Goal: Check status

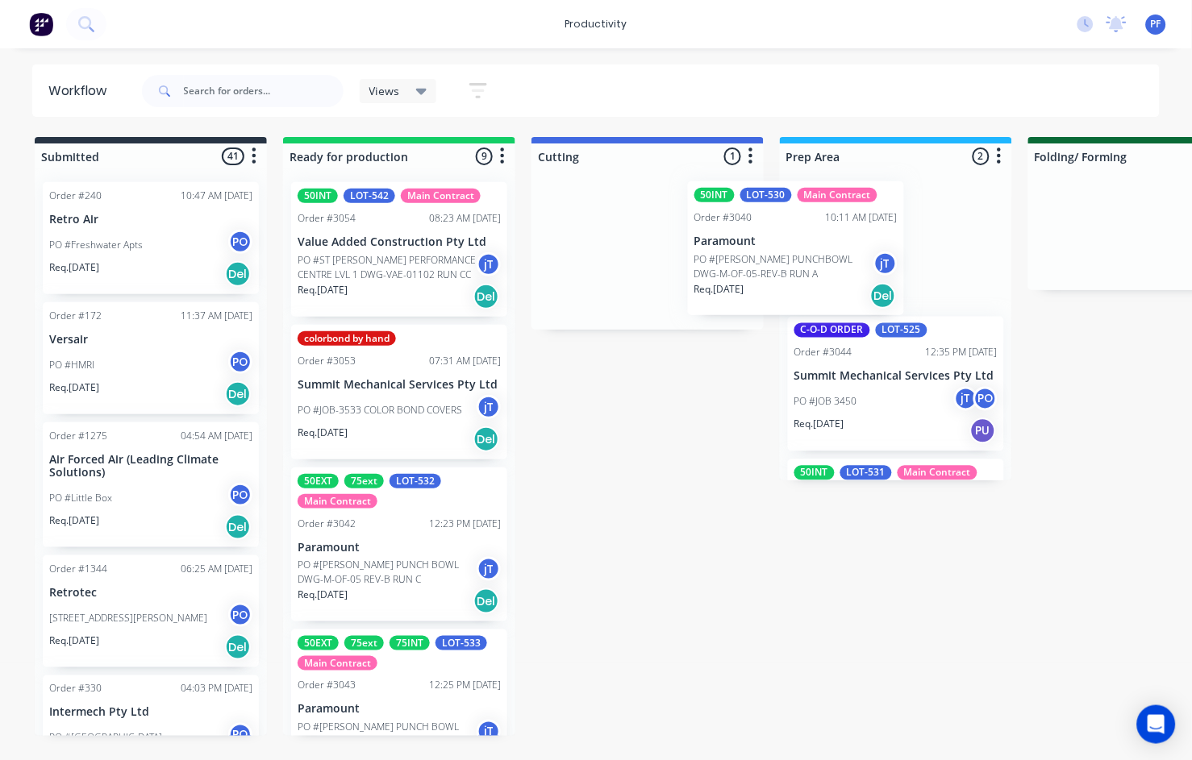
drag, startPoint x: 663, startPoint y: 235, endPoint x: 863, endPoint y: 234, distance: 200.0
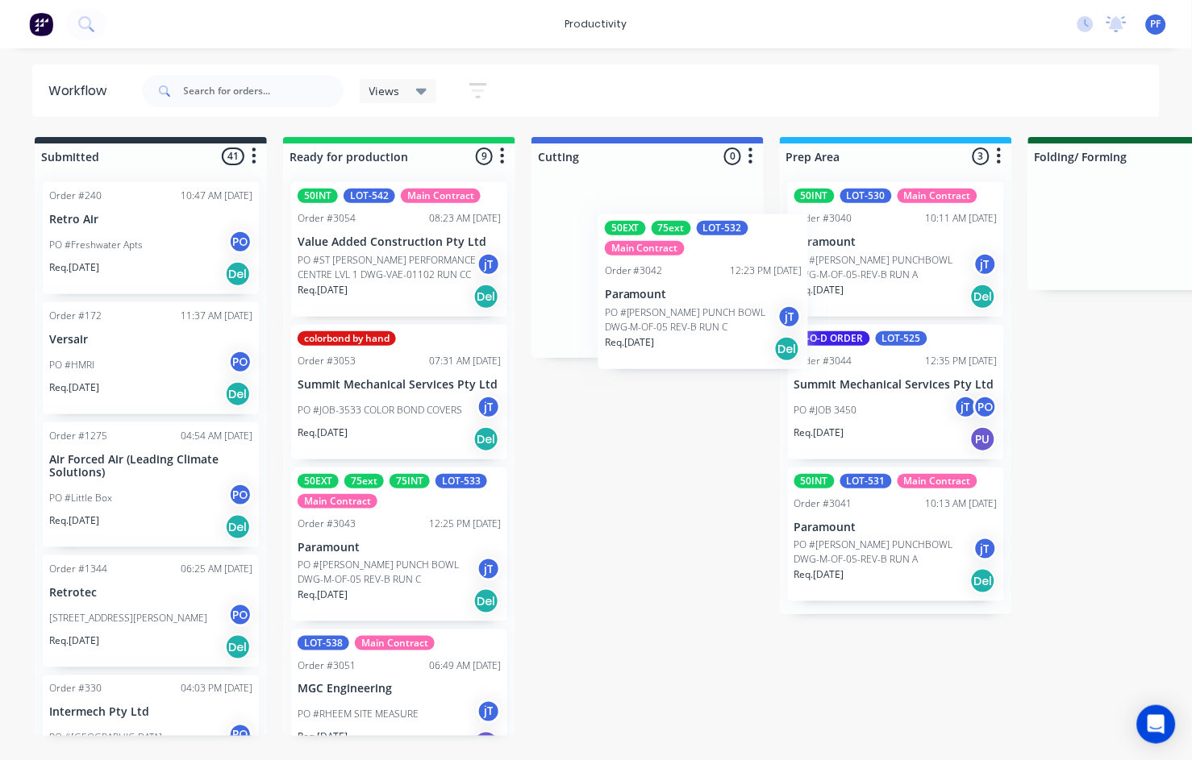
drag, startPoint x: 406, startPoint y: 502, endPoint x: 718, endPoint y: 244, distance: 406.1
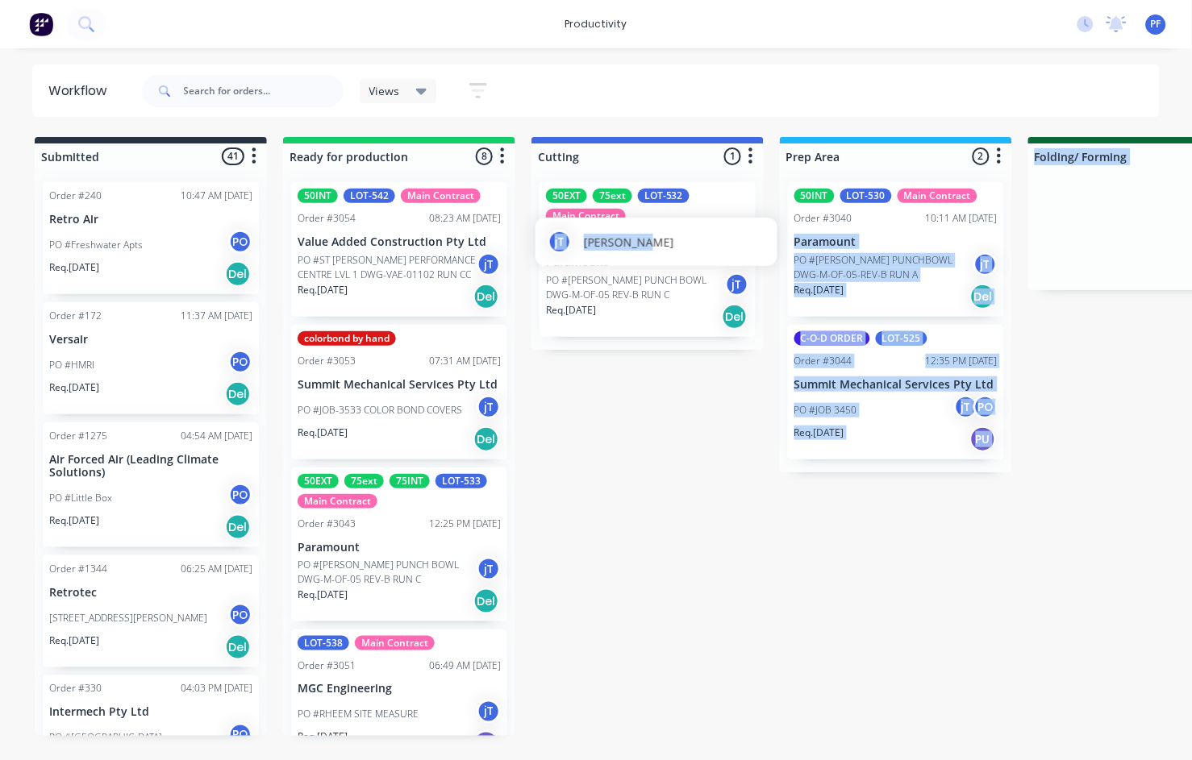
drag, startPoint x: 638, startPoint y: 252, endPoint x: 792, endPoint y: 238, distance: 154.6
click at [792, 238] on body "productivity productivity Workflow Planner Delivery Scheduling Timesheets No ne…" at bounding box center [596, 332] width 1192 height 664
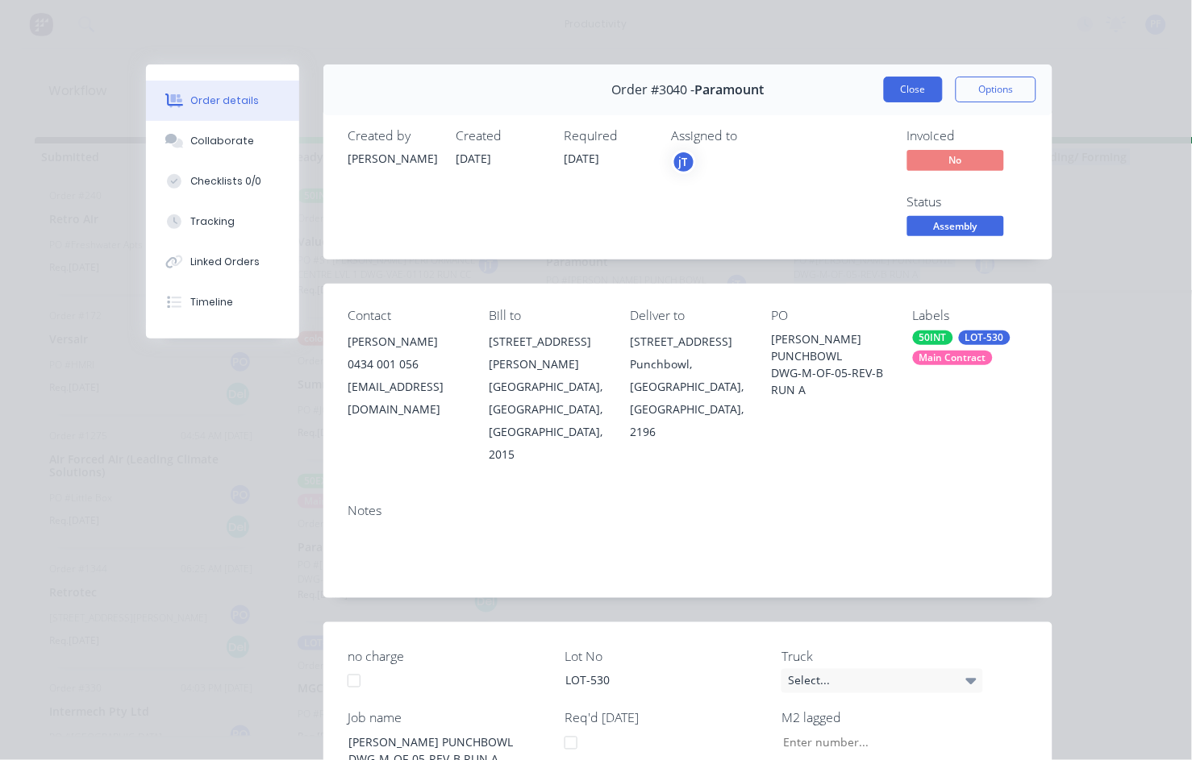
click at [932, 91] on button "Close" at bounding box center [913, 90] width 59 height 26
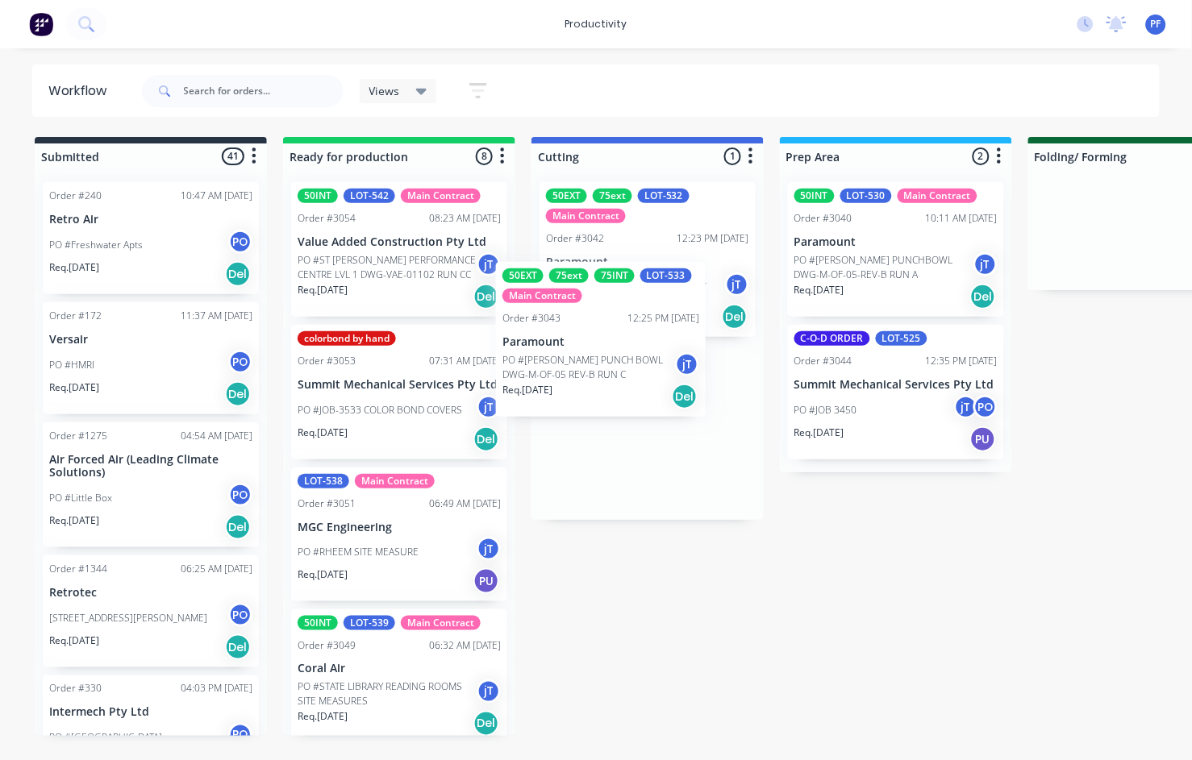
drag, startPoint x: 419, startPoint y: 519, endPoint x: 637, endPoint y: 284, distance: 320.7
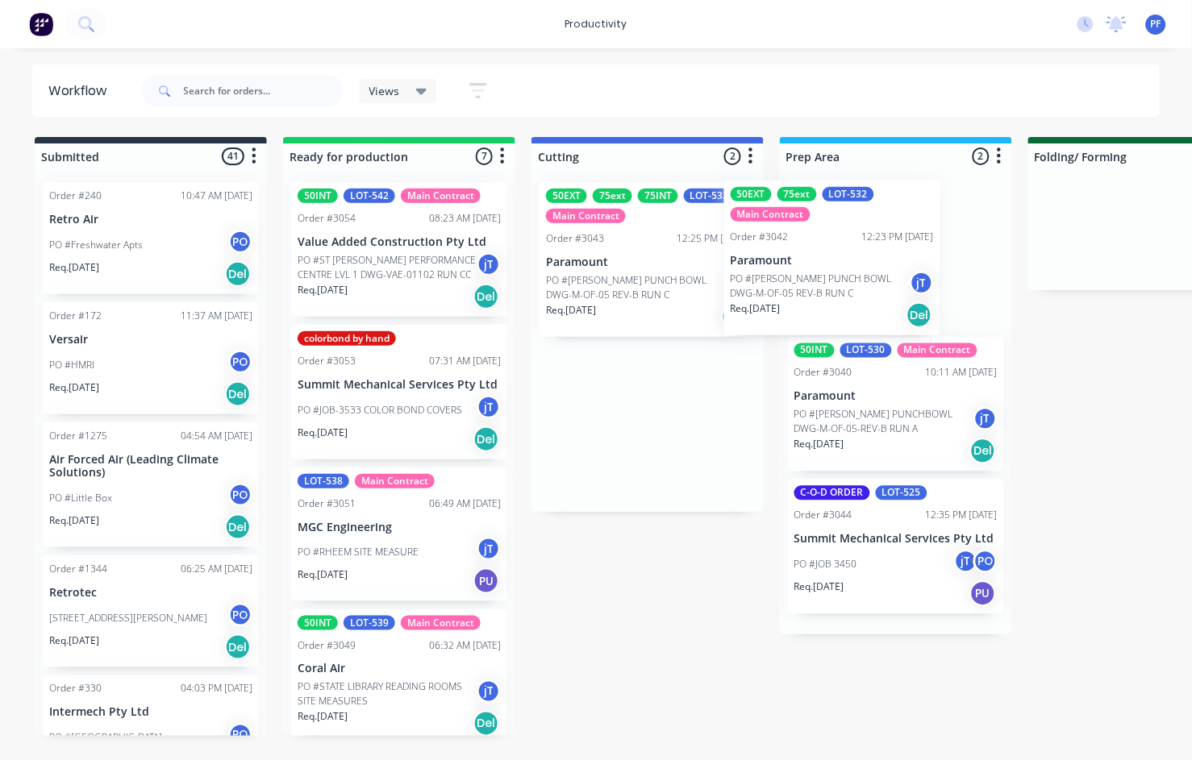
drag, startPoint x: 626, startPoint y: 404, endPoint x: 816, endPoint y: 239, distance: 251.5
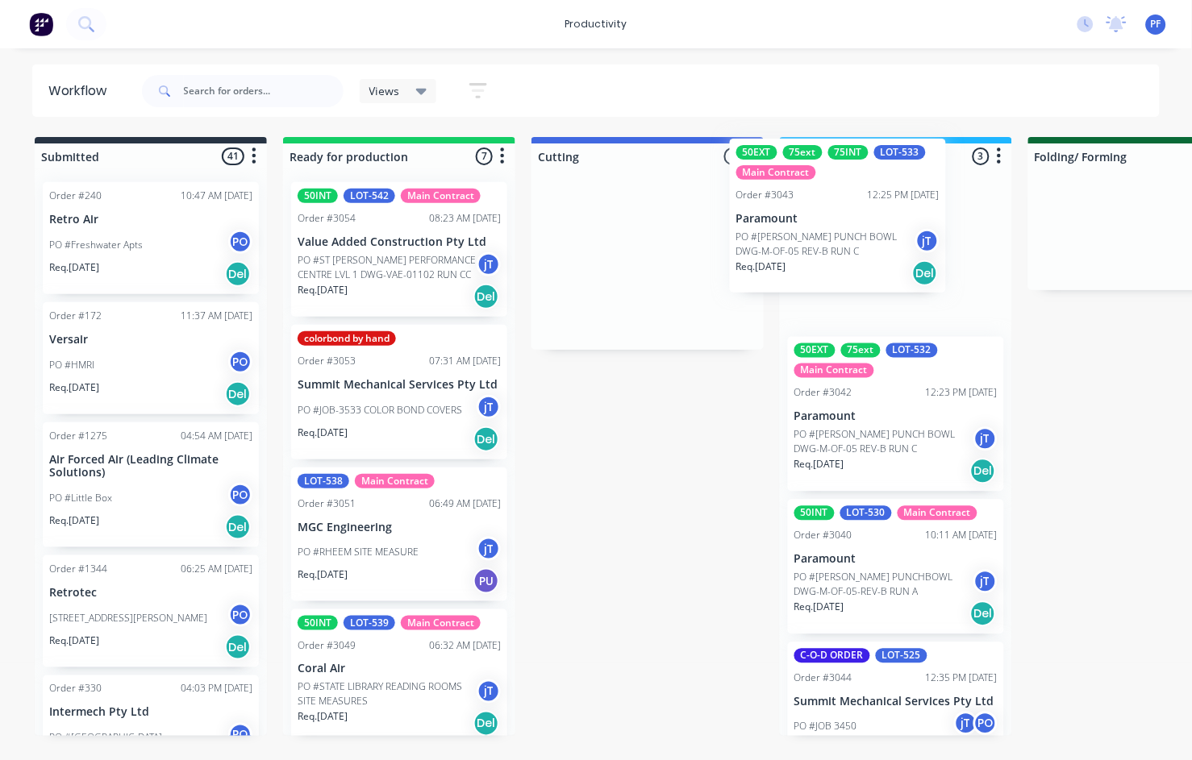
drag, startPoint x: 631, startPoint y: 291, endPoint x: 895, endPoint y: 220, distance: 273.1
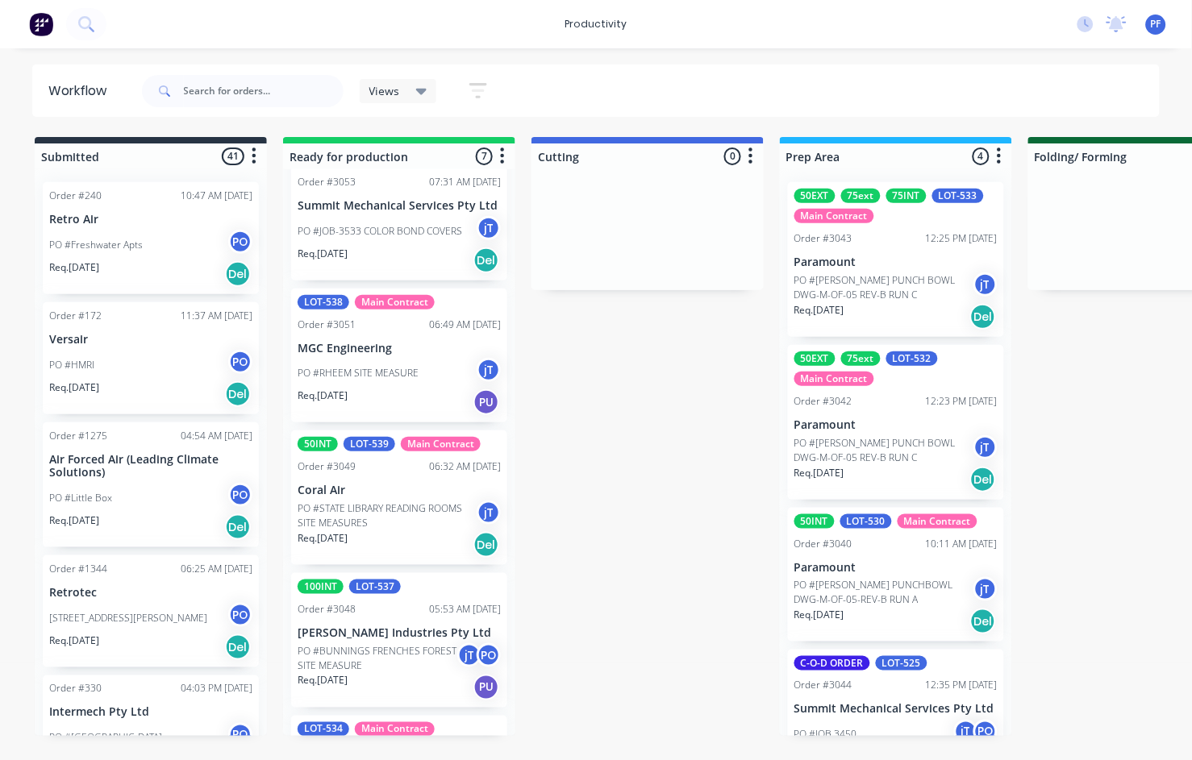
scroll to position [180, 0]
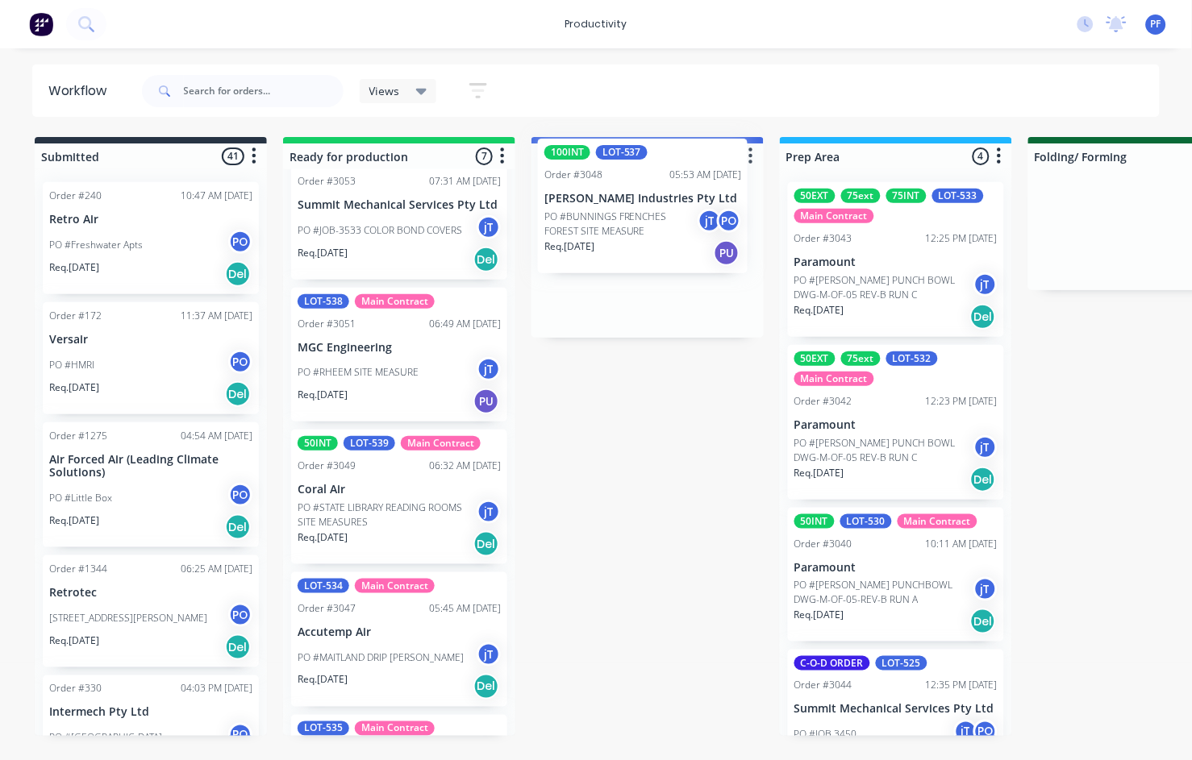
drag, startPoint x: 341, startPoint y: 637, endPoint x: 600, endPoint y: 199, distance: 508.7
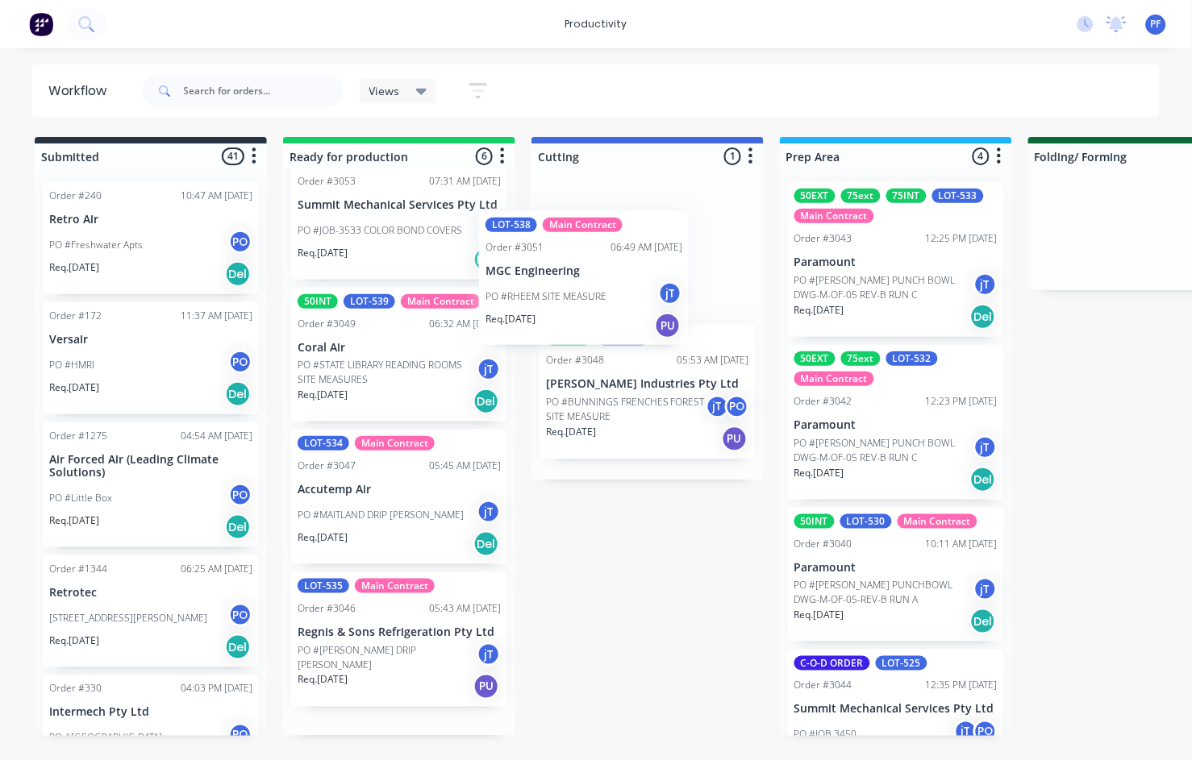
drag, startPoint x: 360, startPoint y: 337, endPoint x: 560, endPoint y: 261, distance: 213.1
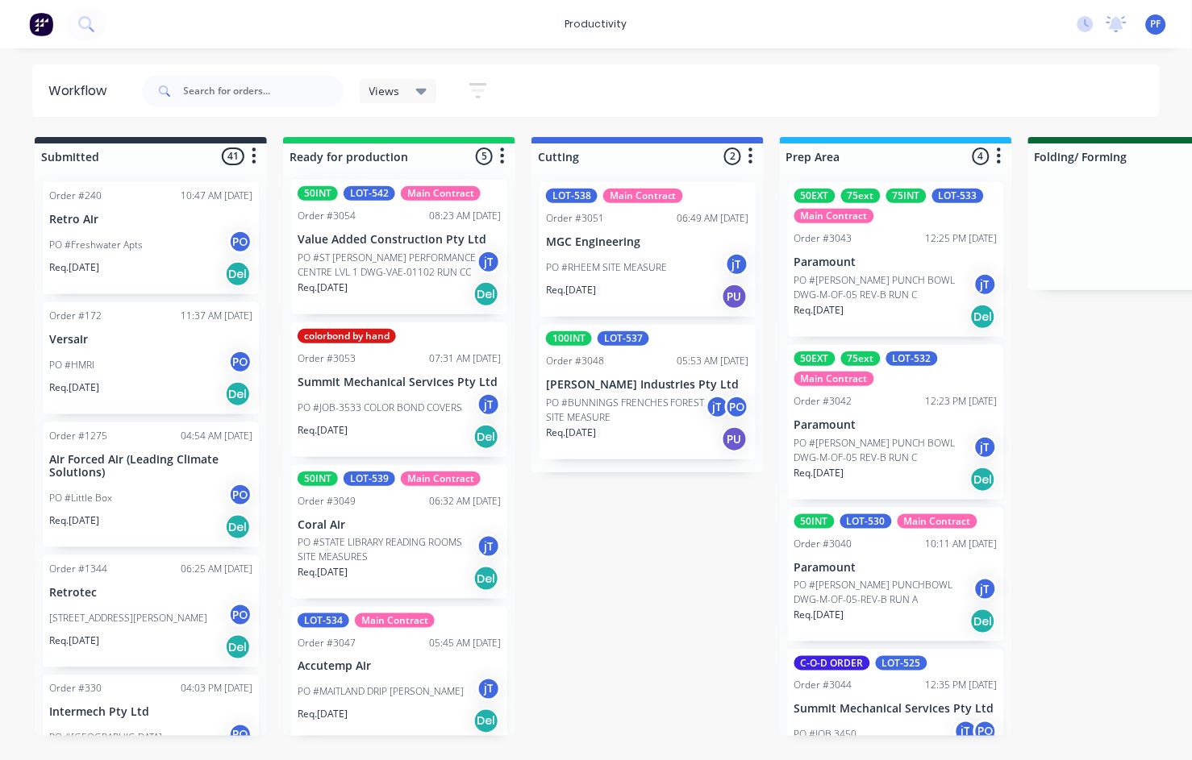
scroll to position [0, 0]
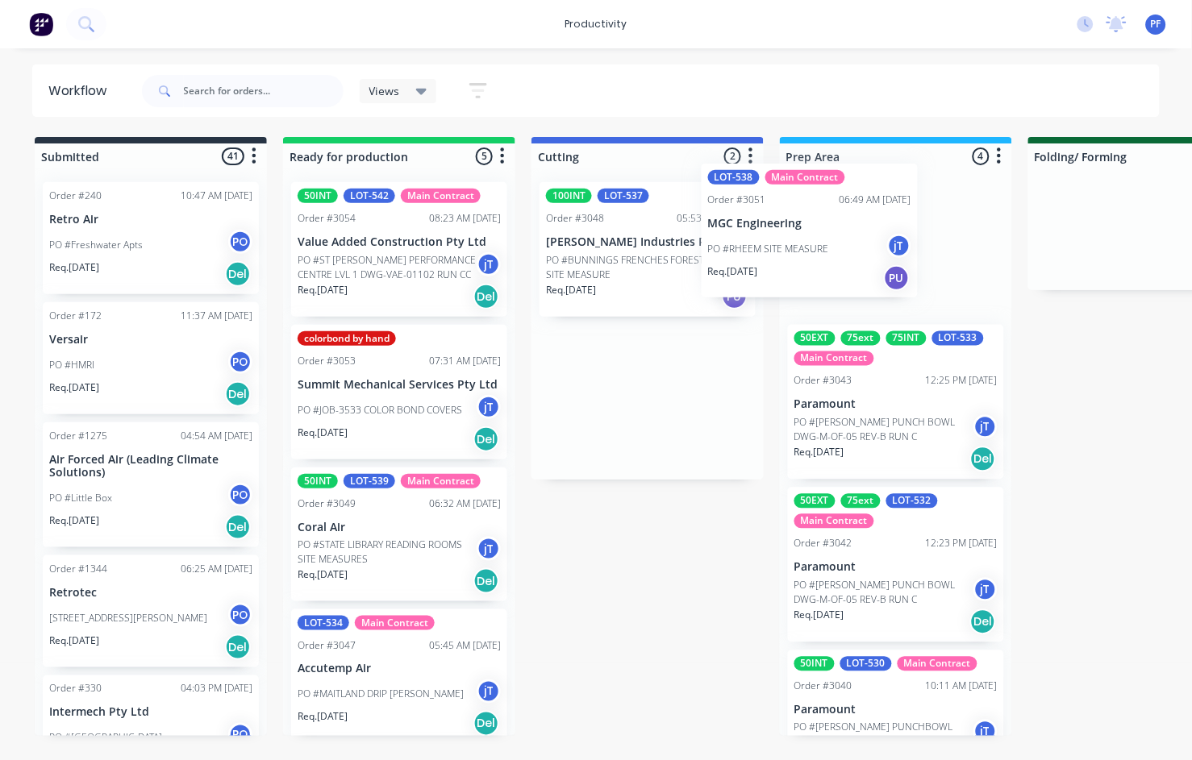
drag, startPoint x: 626, startPoint y: 254, endPoint x: 810, endPoint y: 235, distance: 184.9
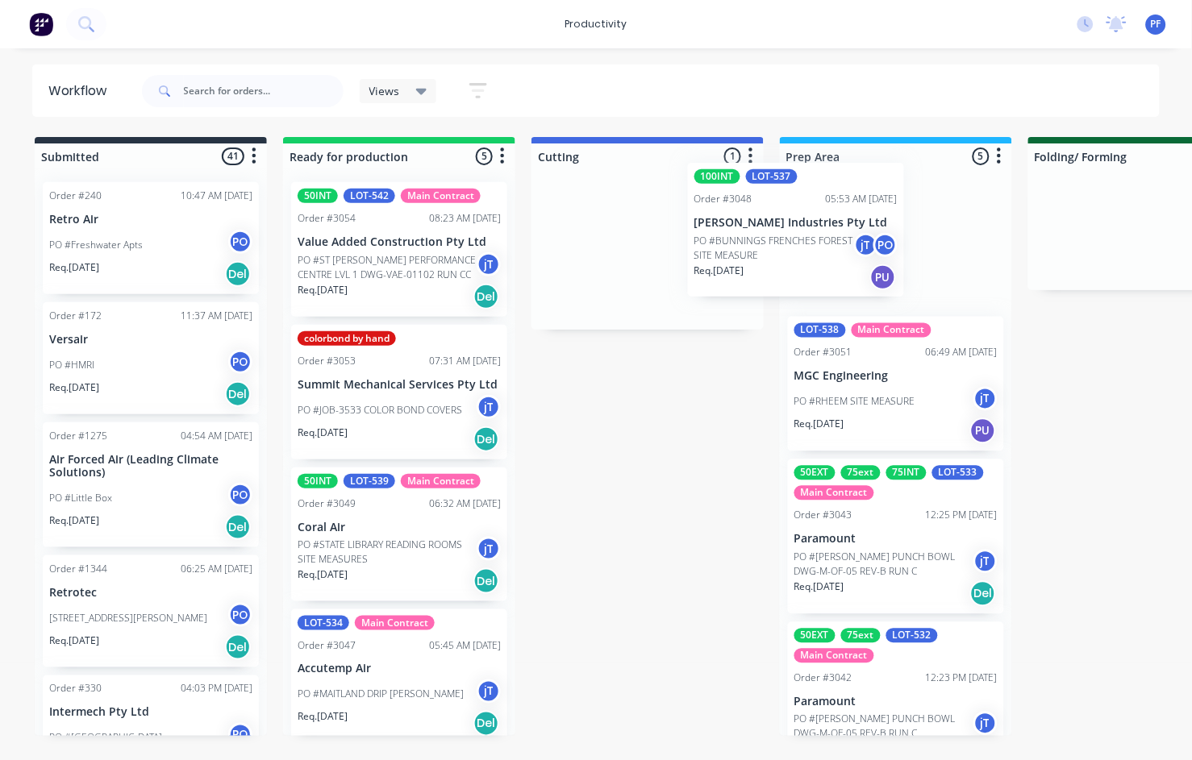
drag, startPoint x: 606, startPoint y: 278, endPoint x: 763, endPoint y: 259, distance: 158.4
click at [763, 259] on div "100INT LOT-537 Order #3048 05:53 AM 09/10/25 Selby Industries Pty Ltd PO #BUNNI…" at bounding box center [647, 249] width 232 height 160
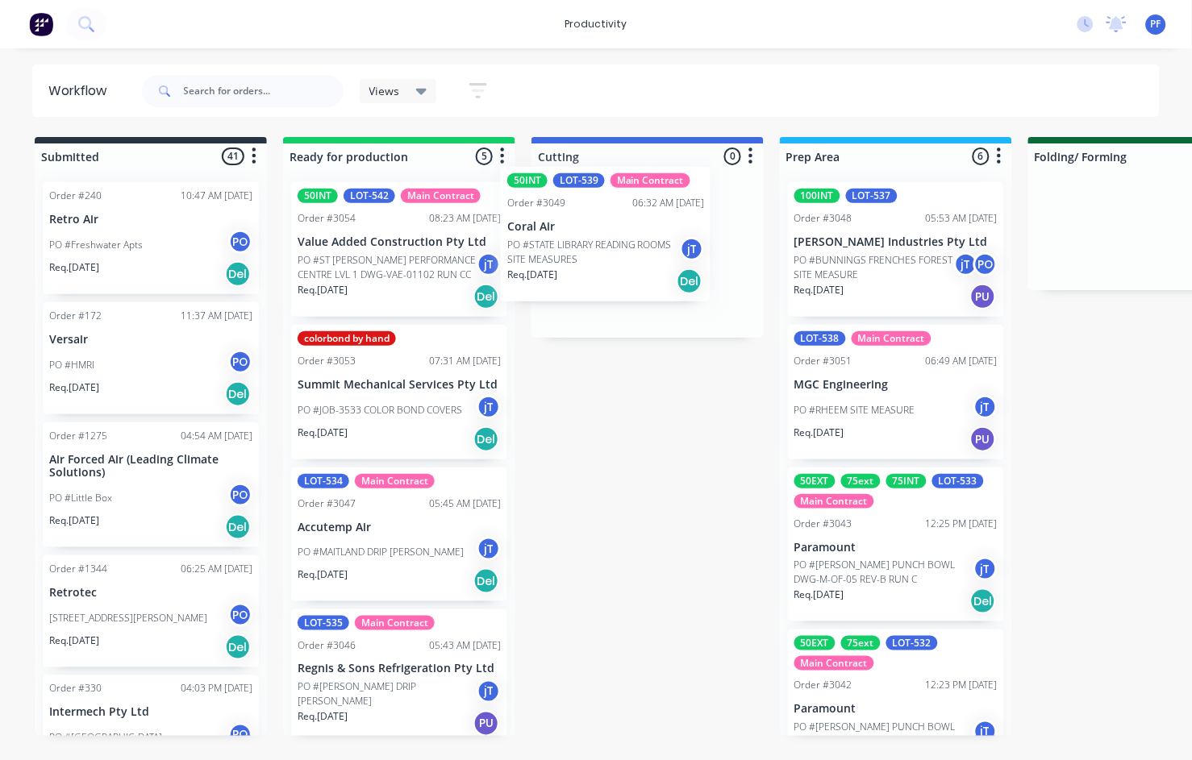
drag, startPoint x: 490, startPoint y: 437, endPoint x: 700, endPoint y: 137, distance: 366.0
